Goal: Information Seeking & Learning: Learn about a topic

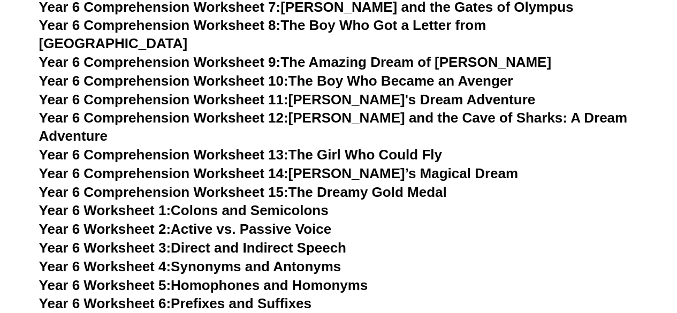
scroll to position [5524, 0]
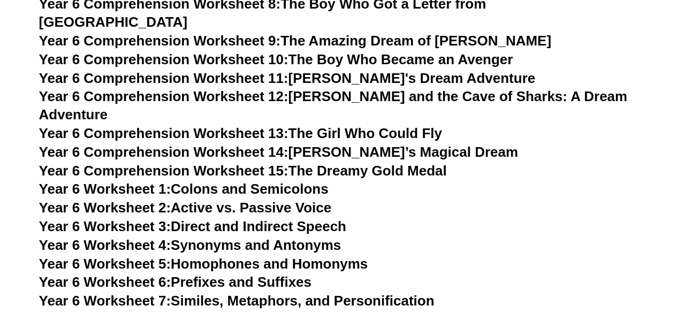
click at [154, 163] on span "Year 6 Comprehension Worksheet 15:" at bounding box center [163, 171] width 249 height 16
click at [175, 200] on link "Year 6 Worksheet 2: Active vs. Passive Voice" at bounding box center [185, 208] width 292 height 16
click at [141, 218] on span "Year 6 Worksheet 3:" at bounding box center [105, 226] width 132 height 16
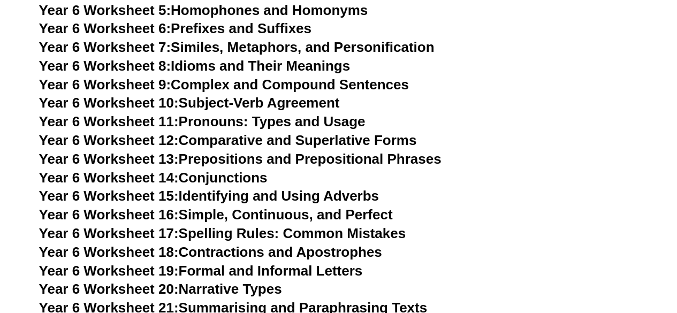
scroll to position [5781, 0]
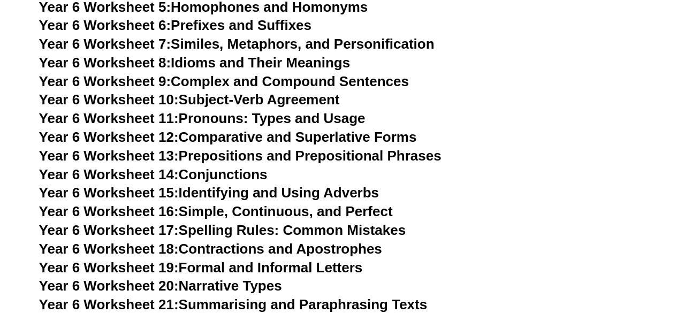
click at [215, 222] on link "Year 6 Worksheet 17: Spelling Rules: Common Mistakes" at bounding box center [222, 230] width 367 height 16
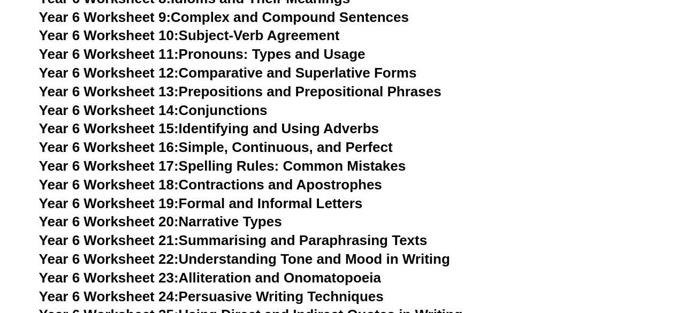
scroll to position [5867, 0]
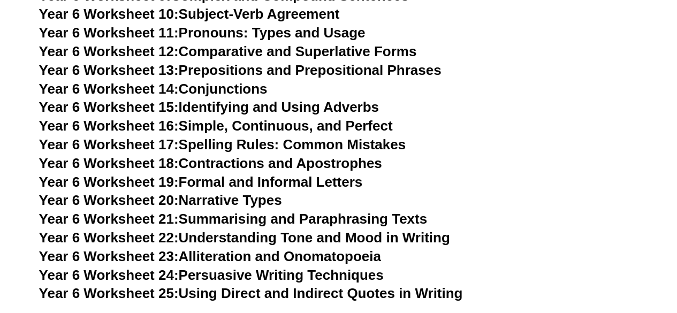
click at [132, 230] on span "Year 6 Worksheet 22:" at bounding box center [109, 238] width 140 height 16
click at [305, 285] on link "Year 6 Worksheet 25: Using Direct and Indirect Quotes in Writing" at bounding box center [251, 293] width 424 height 16
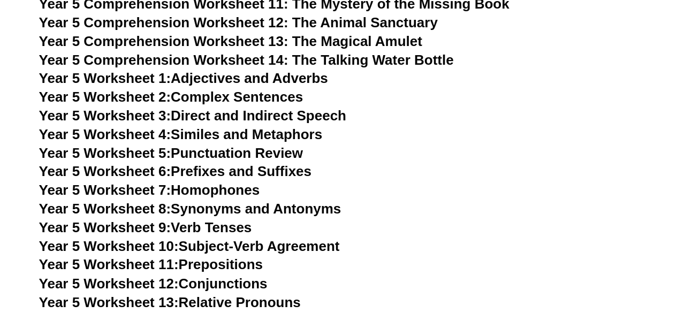
scroll to position [4796, 0]
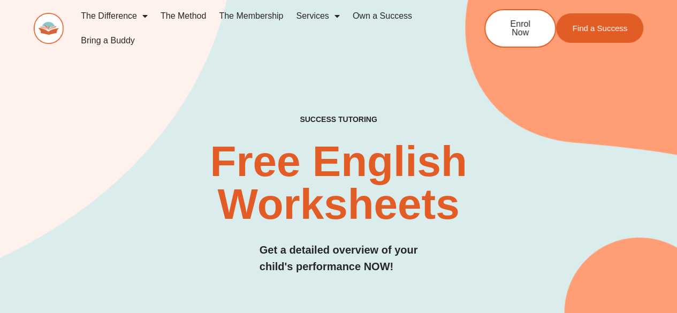
click at [529, 199] on h2 "Free English Worksheets​" at bounding box center [339, 183] width 402 height 86
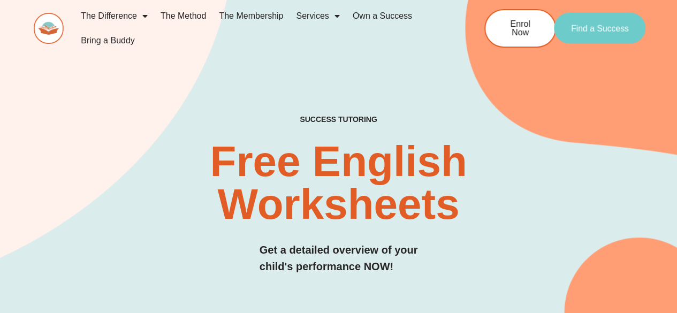
click at [595, 22] on link "Find a Success" at bounding box center [600, 28] width 92 height 31
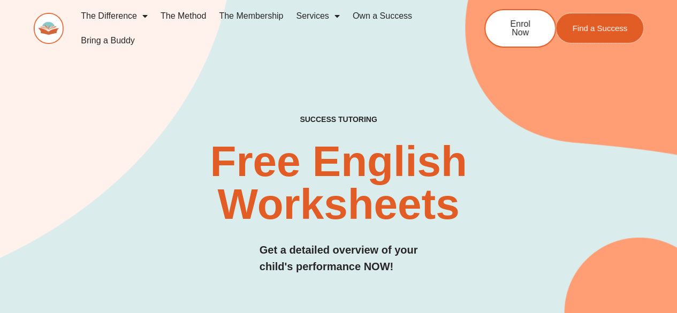
scroll to position [33, 0]
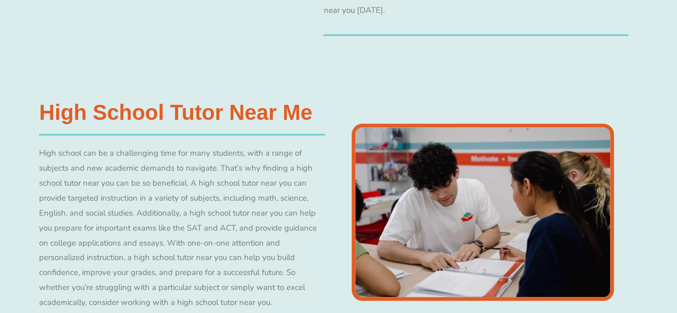
scroll to position [2523, 0]
